Goal: Information Seeking & Learning: Find specific fact

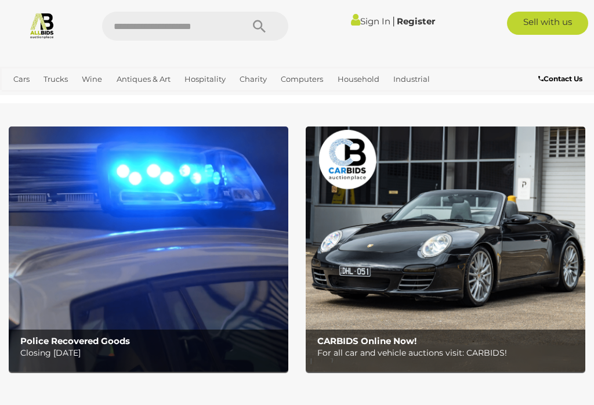
click at [238, 32] on button "Search" at bounding box center [259, 26] width 58 height 29
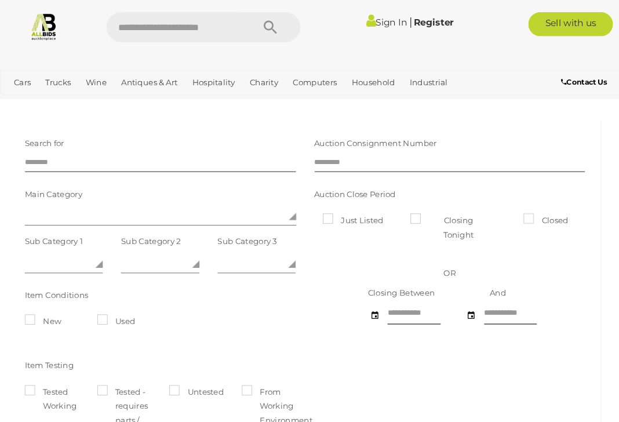
scroll to position [2, 0]
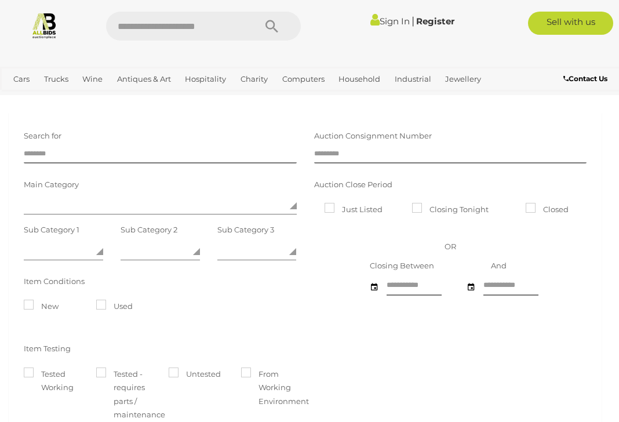
click at [223, 24] on input "text" at bounding box center [174, 26] width 137 height 29
type input "**********"
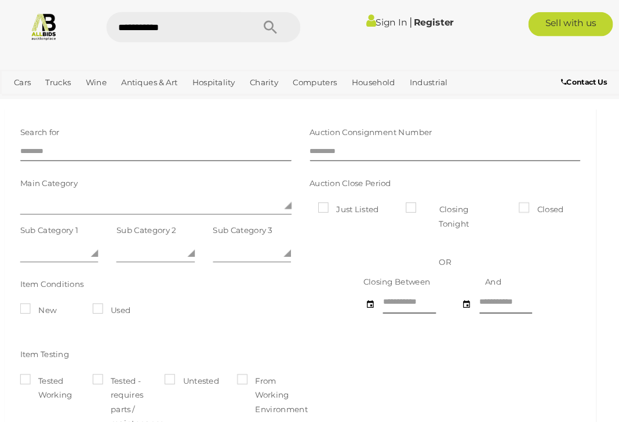
scroll to position [12, 0]
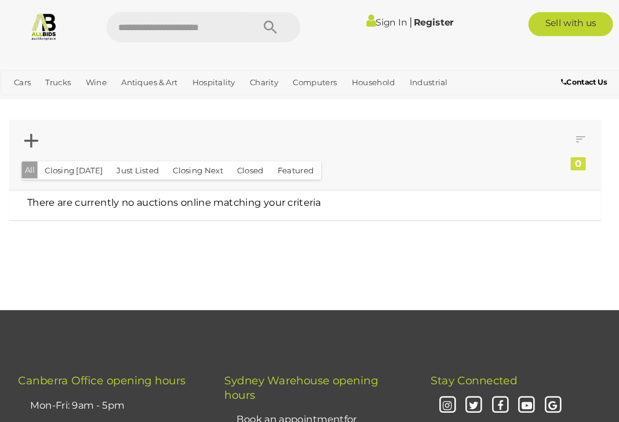
scroll to position [2, 0]
